Goal: Task Accomplishment & Management: Manage account settings

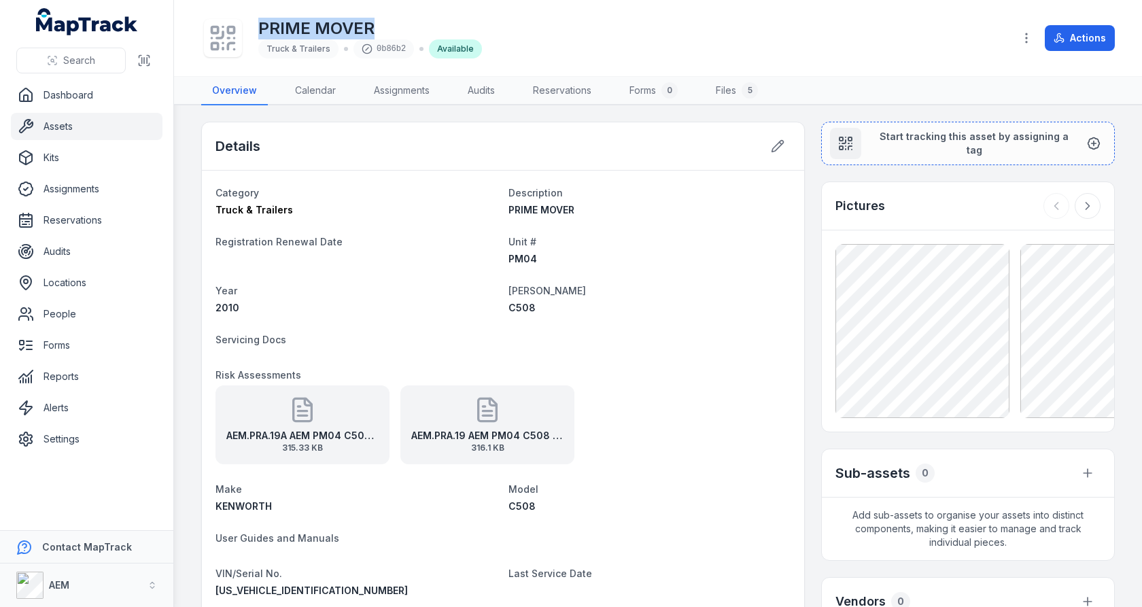
scroll to position [22, 0]
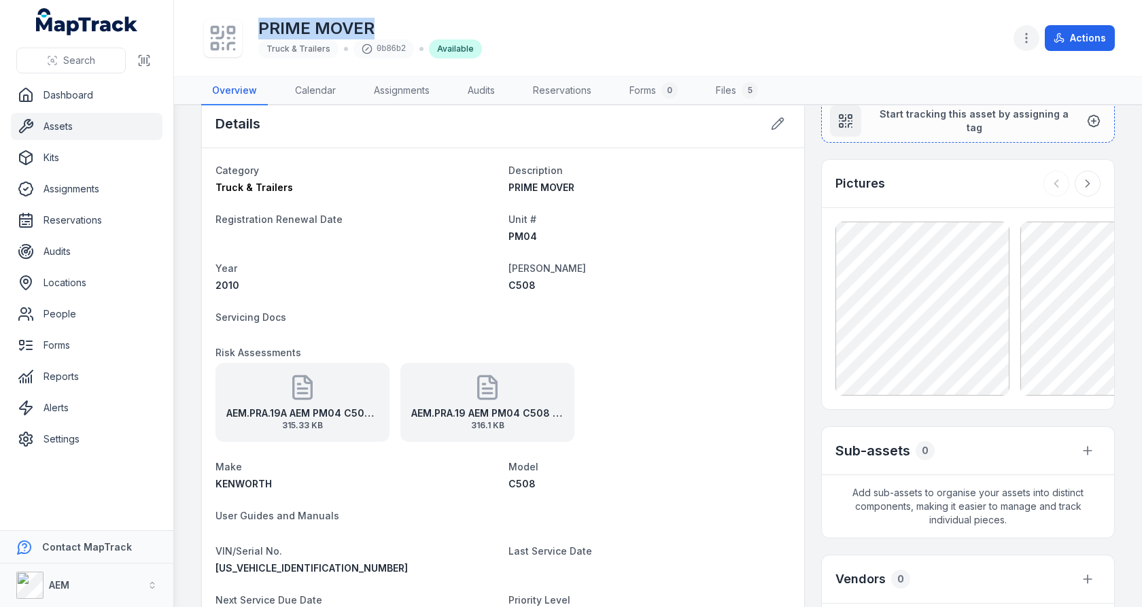
click at [1027, 41] on circle "button" at bounding box center [1026, 41] width 1 height 1
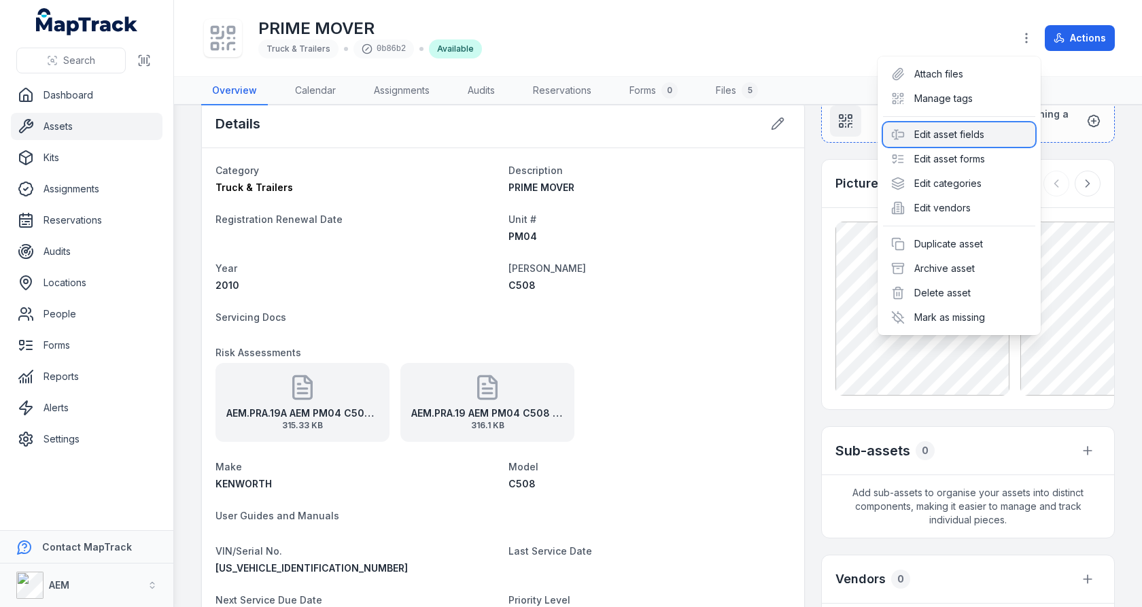
click at [956, 141] on div "Edit asset fields" at bounding box center [959, 134] width 152 height 24
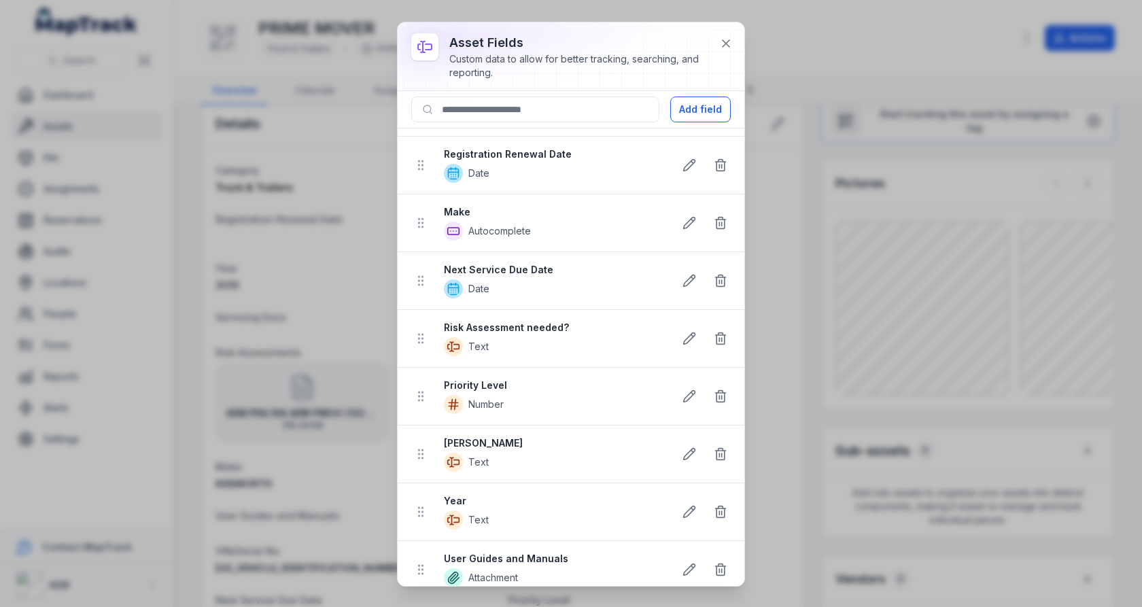
scroll to position [0, 0]
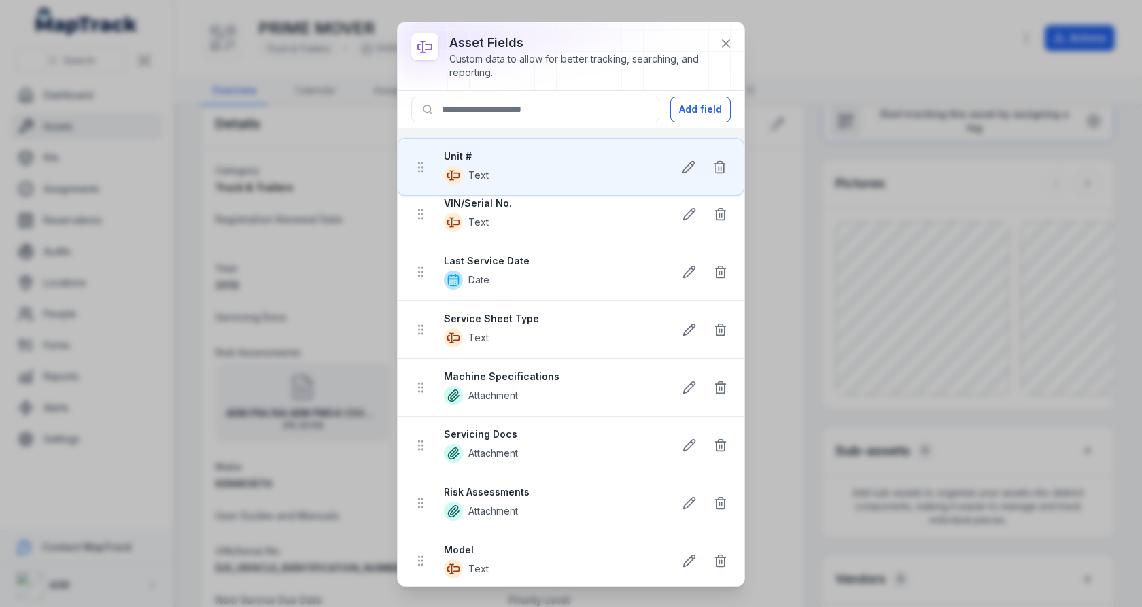
drag, startPoint x: 419, startPoint y: 152, endPoint x: 419, endPoint y: 167, distance: 15.0
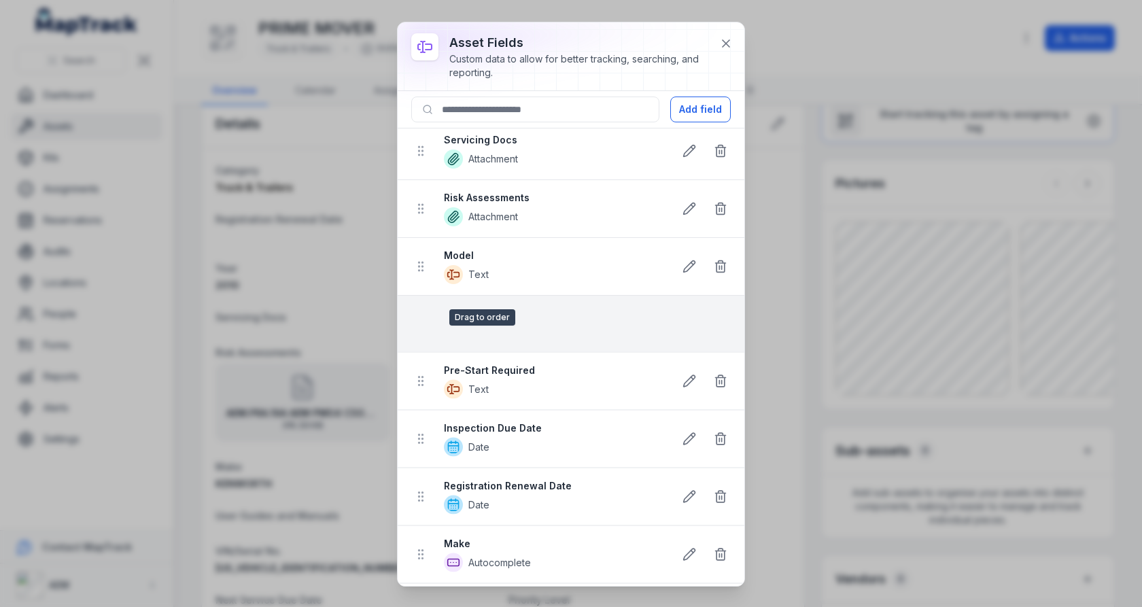
scroll to position [294, 0]
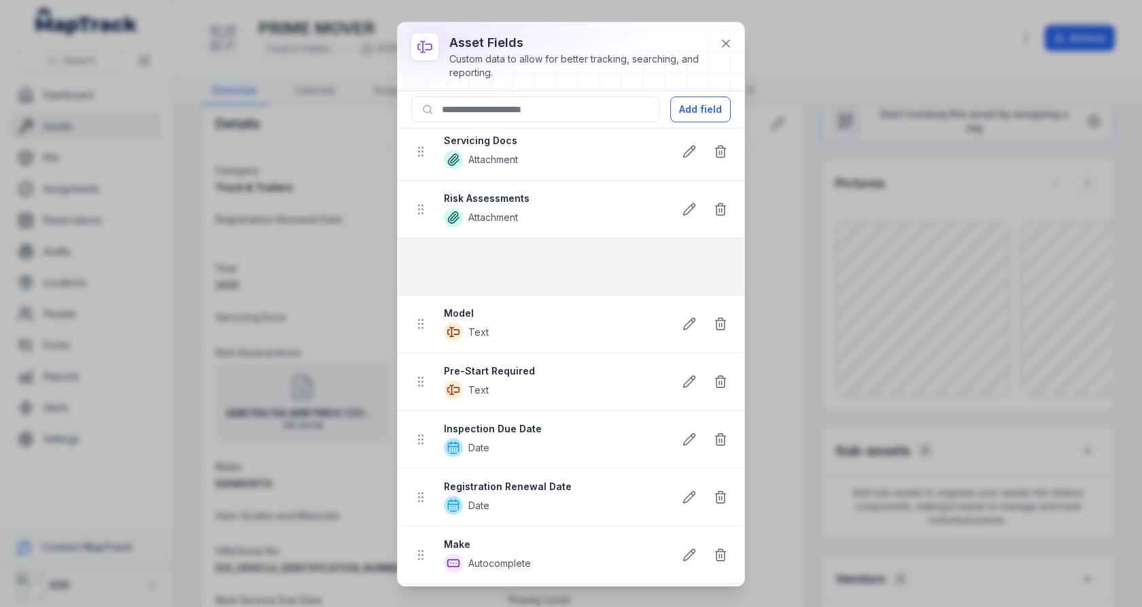
drag, startPoint x: 418, startPoint y: 562, endPoint x: 425, endPoint y: 251, distance: 311.4
click at [425, 251] on ul "Unit # Text VIN/Serial No. Text Last Service Date Date Service Sheet Type Text …" at bounding box center [571, 353] width 347 height 1039
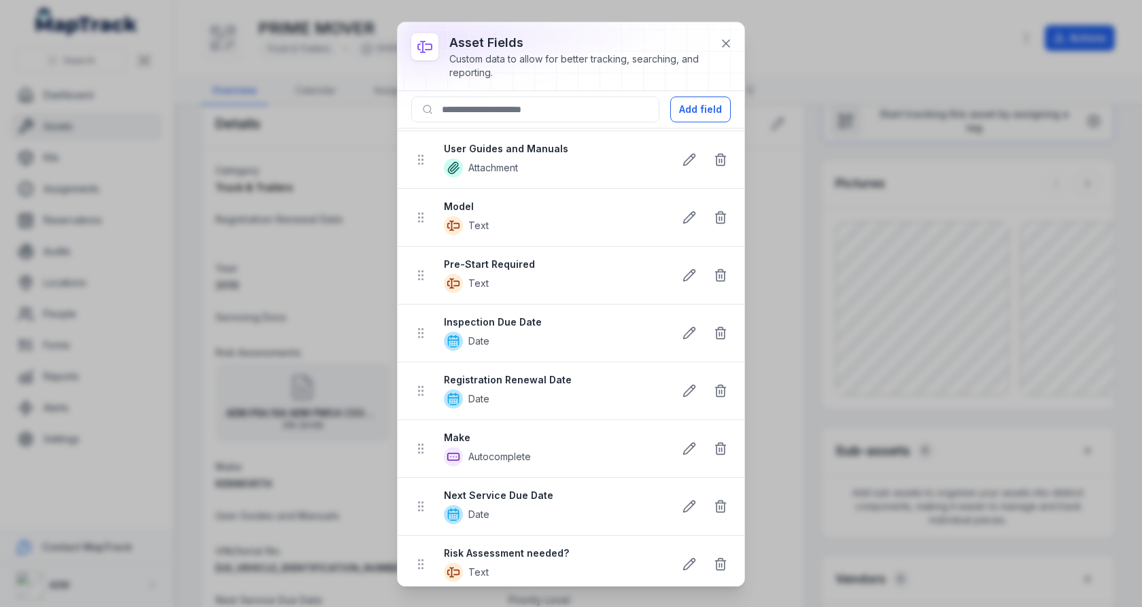
scroll to position [570, 0]
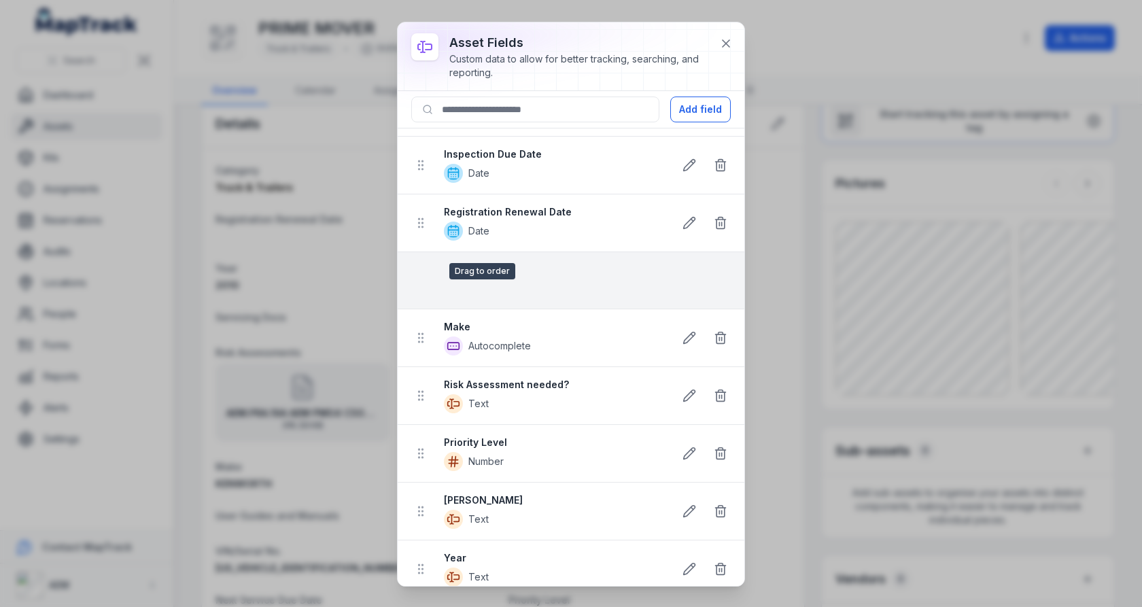
drag, startPoint x: 421, startPoint y: 331, endPoint x: 421, endPoint y: 243, distance: 88.4
click at [421, 243] on ul "Unit # Text VIN/Serial No. Text Last Service Date Date Service Sheet Type Text …" at bounding box center [571, 78] width 347 height 1039
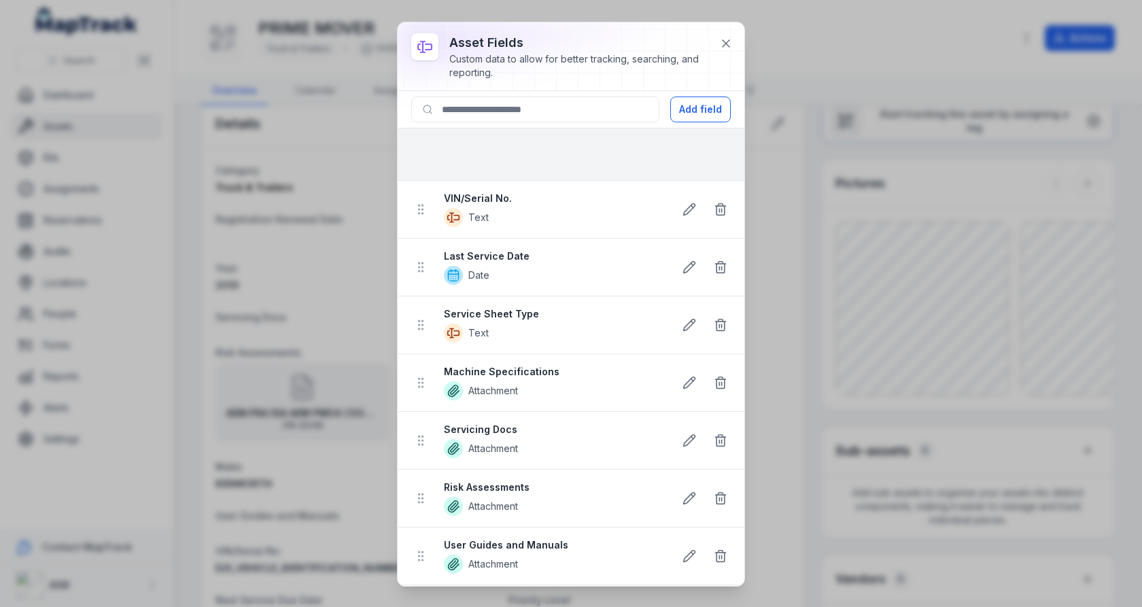
scroll to position [0, 0]
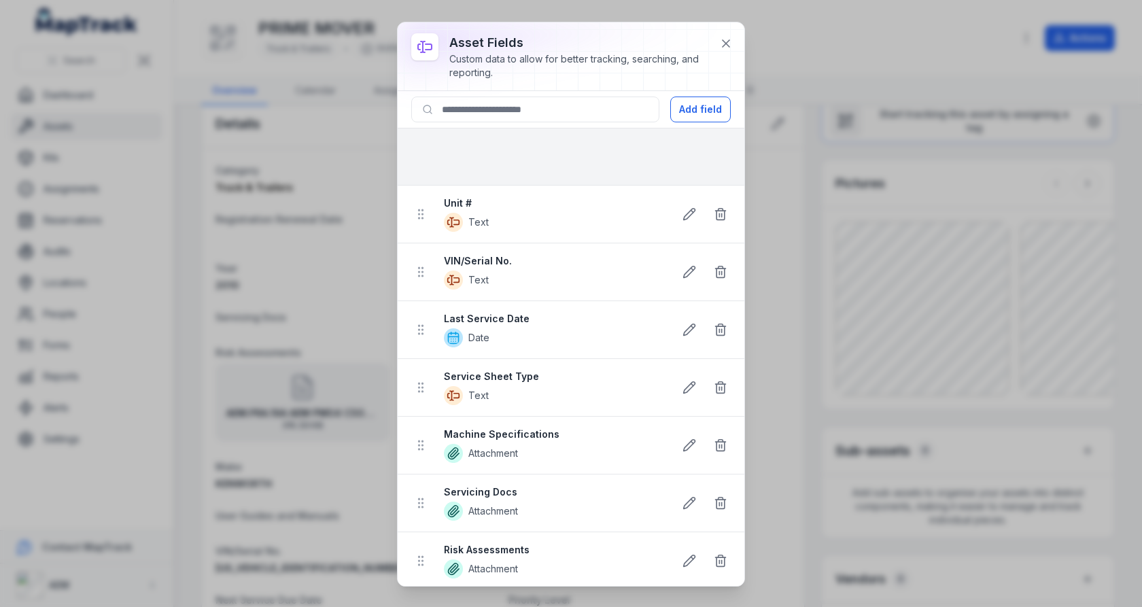
drag, startPoint x: 415, startPoint y: 326, endPoint x: 432, endPoint y: 161, distance: 166.1
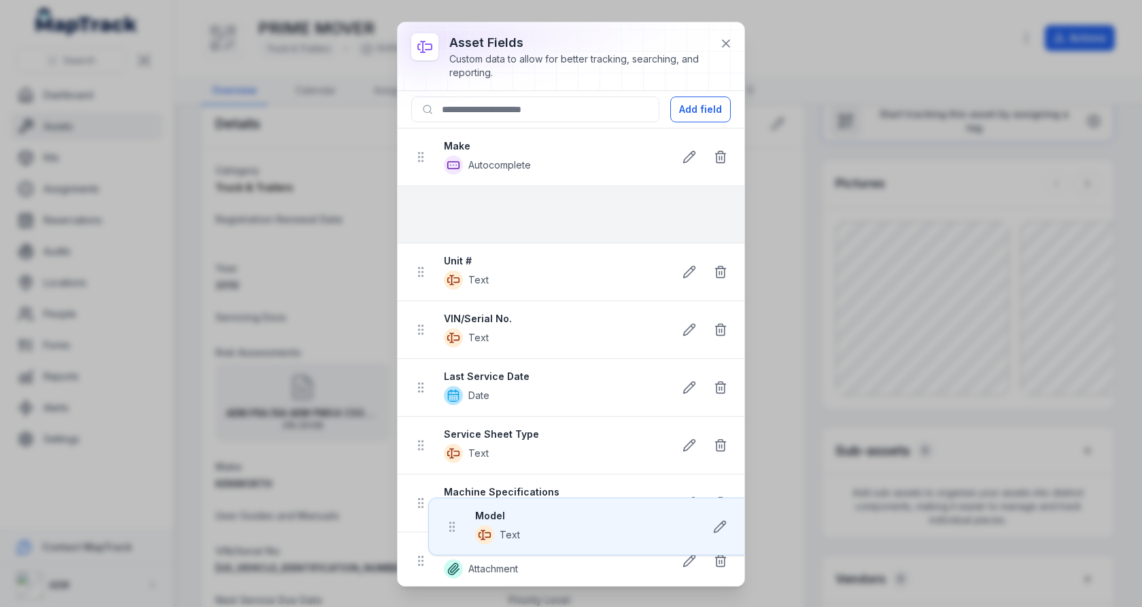
drag, startPoint x: 417, startPoint y: 368, endPoint x: 447, endPoint y: 210, distance: 160.6
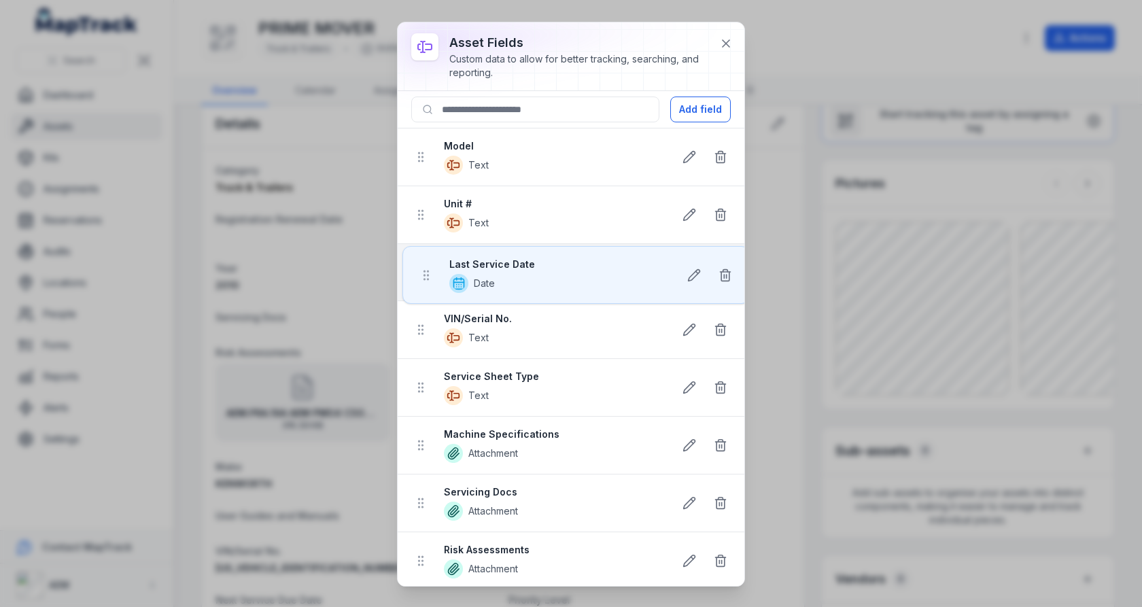
drag, startPoint x: 421, startPoint y: 328, endPoint x: 426, endPoint y: 269, distance: 59.3
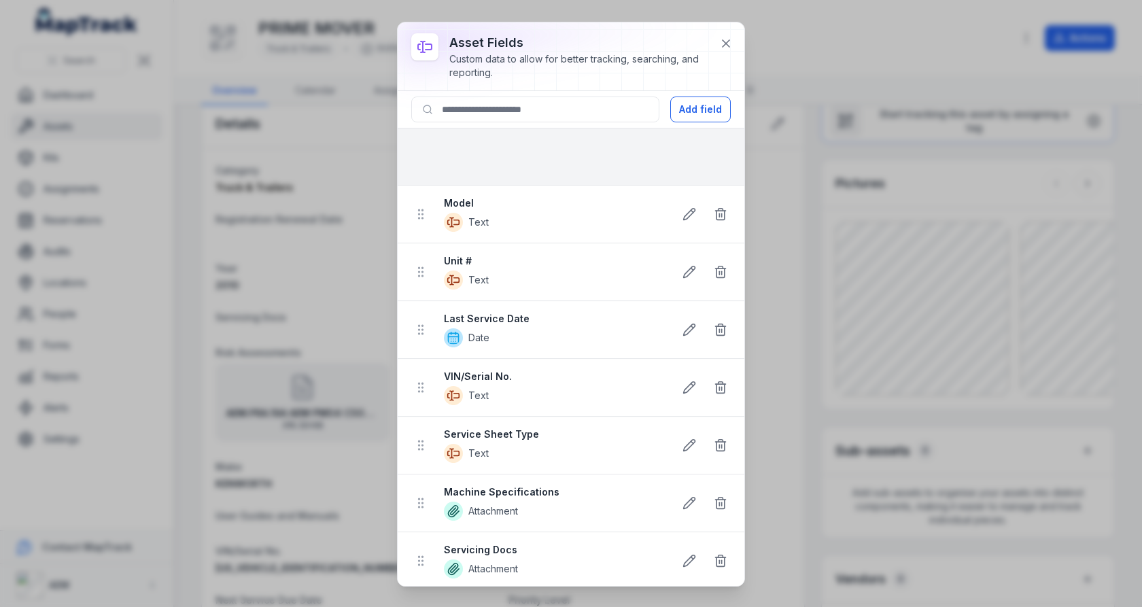
drag, startPoint x: 421, startPoint y: 433, endPoint x: 432, endPoint y: 169, distance: 264.6
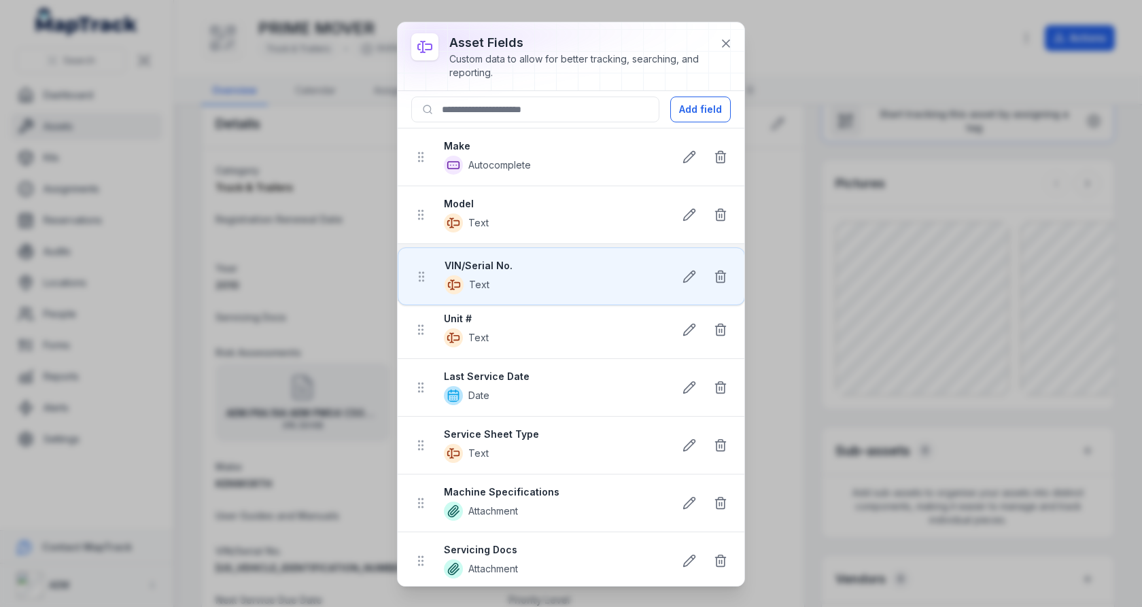
drag, startPoint x: 423, startPoint y: 382, endPoint x: 424, endPoint y: 266, distance: 116.2
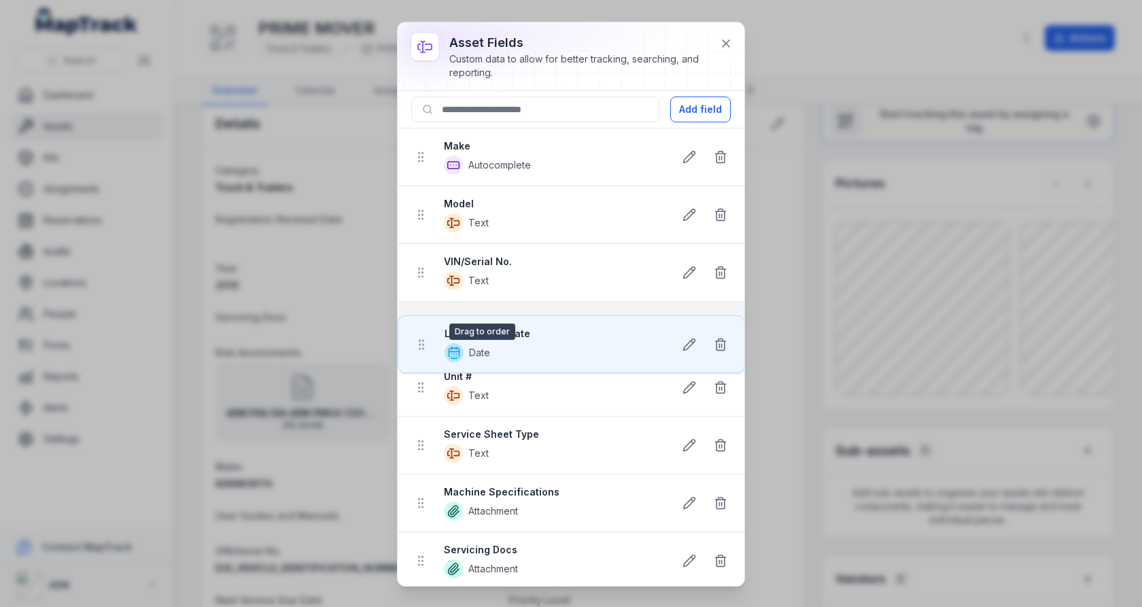
drag, startPoint x: 423, startPoint y: 388, endPoint x: 423, endPoint y: 319, distance: 69.3
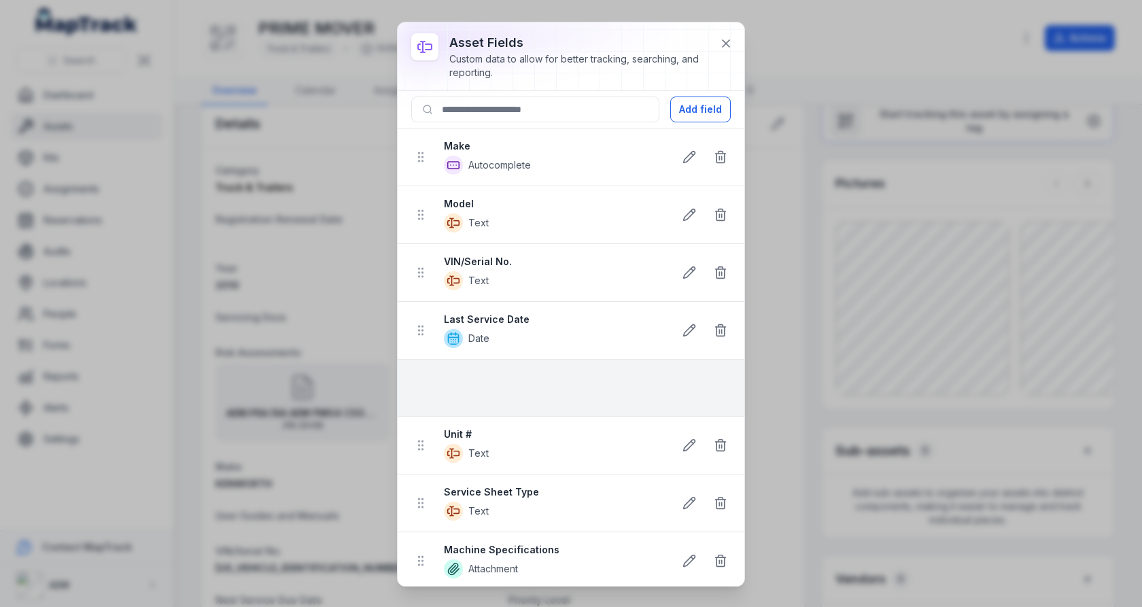
drag, startPoint x: 423, startPoint y: 345, endPoint x: 439, endPoint y: 371, distance: 30.5
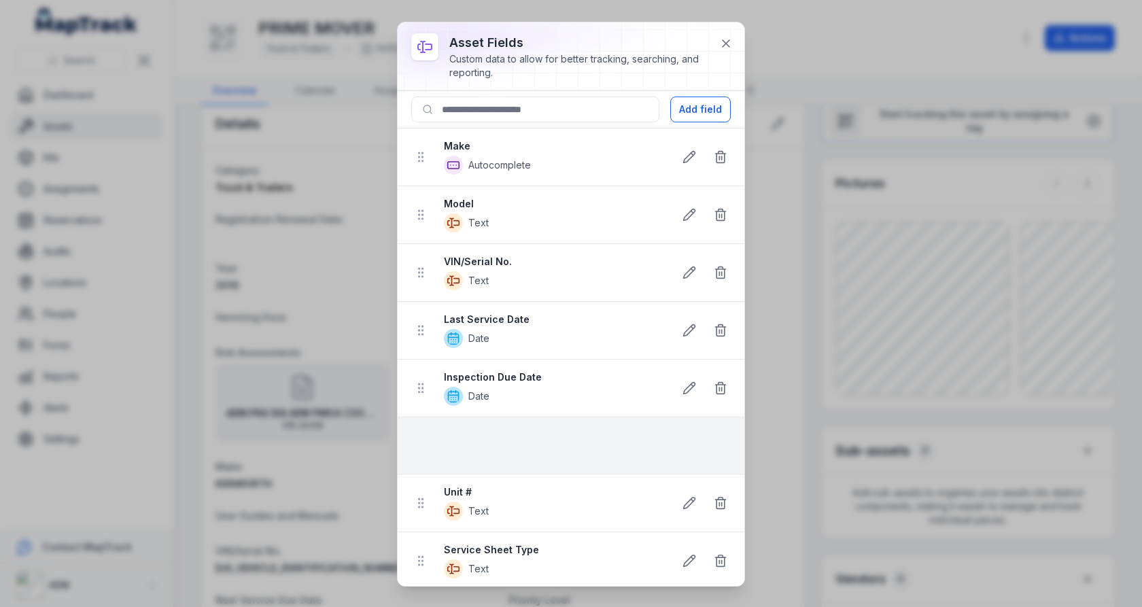
drag, startPoint x: 422, startPoint y: 366, endPoint x: 442, endPoint y: 438, distance: 74.7
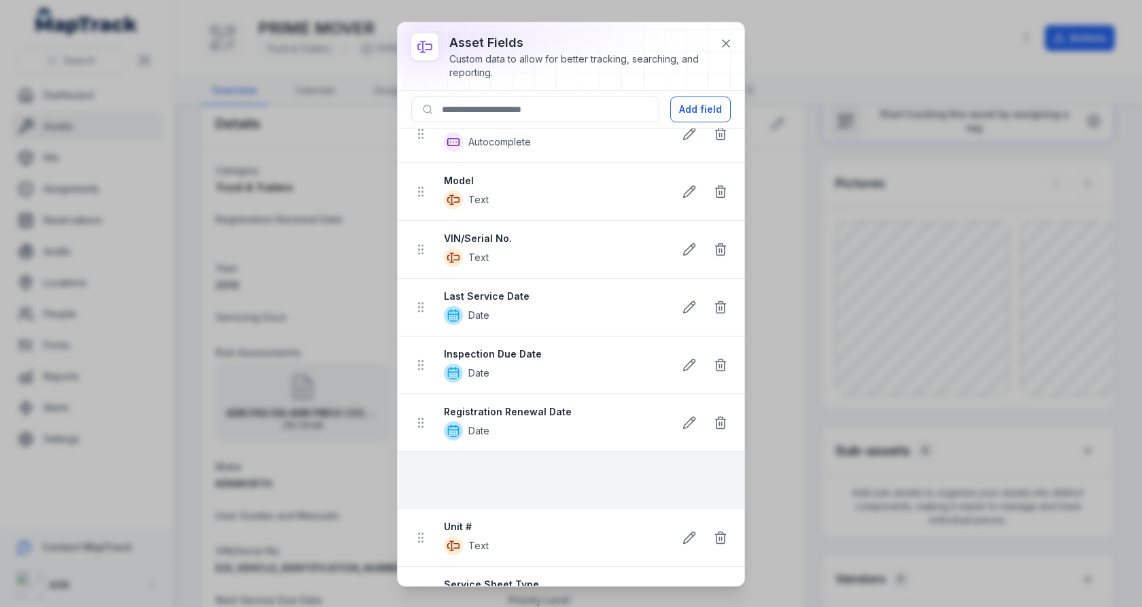
drag, startPoint x: 423, startPoint y: 517, endPoint x: 455, endPoint y: 469, distance: 56.9
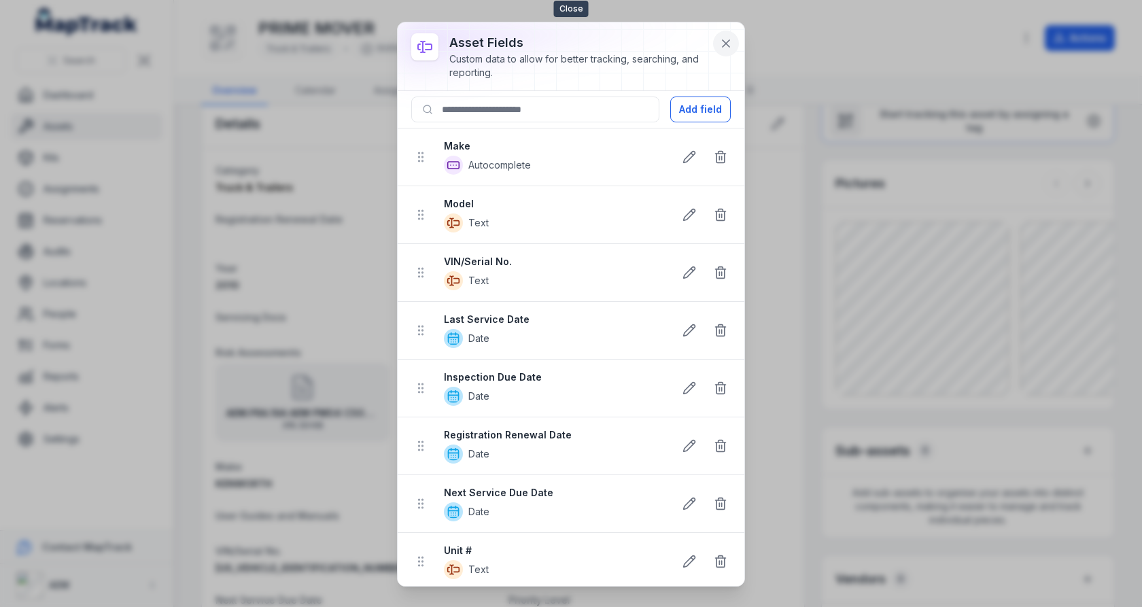
click at [731, 48] on icon at bounding box center [726, 44] width 14 height 14
